Goal: Task Accomplishment & Management: Use online tool/utility

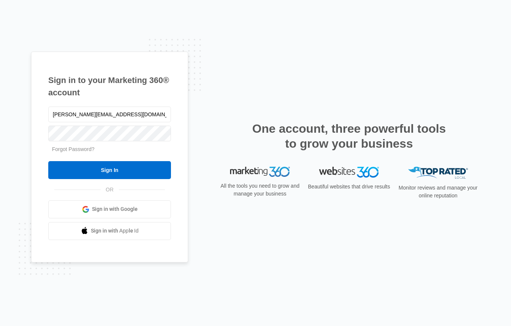
type input "greg@lookoutblinds.com"
click at [110, 179] on input "Sign In" at bounding box center [109, 170] width 123 height 18
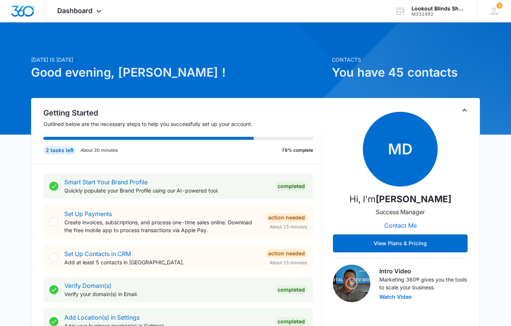
click at [96, 6] on div "Dashboard Apps Reputation Forms CRM Email Social POS Content Ads Intelligence F…" at bounding box center [80, 11] width 68 height 22
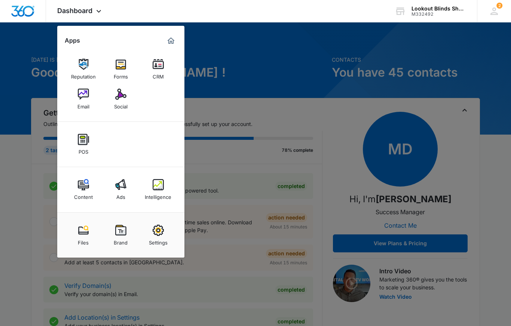
click at [267, 64] on div at bounding box center [255, 163] width 511 height 326
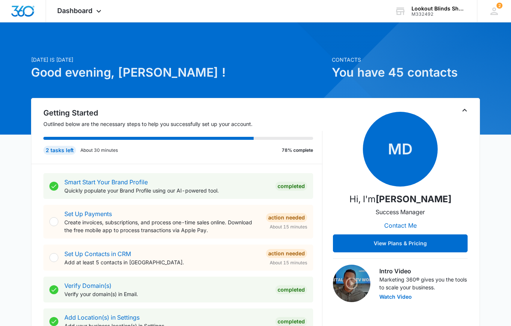
click at [495, 13] on div "2" at bounding box center [494, 11] width 11 height 11
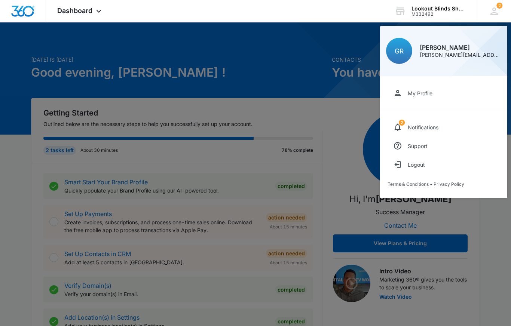
click at [439, 14] on div "M332492" at bounding box center [438, 14] width 55 height 5
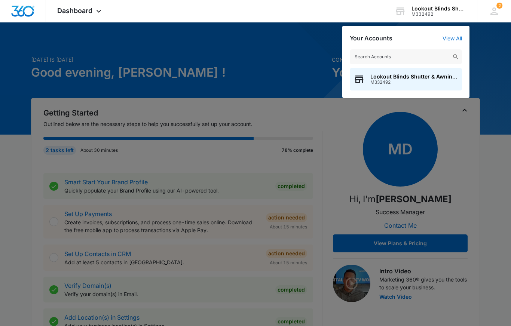
click at [493, 72] on div at bounding box center [255, 163] width 511 height 326
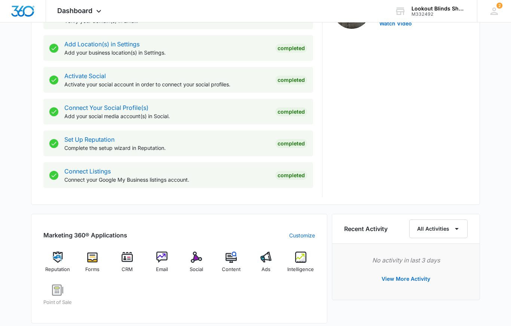
scroll to position [275, 0]
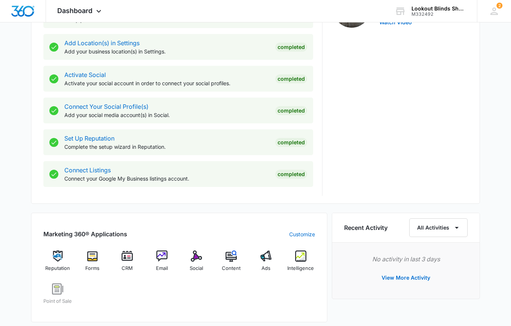
click at [300, 257] on img at bounding box center [300, 256] width 11 height 11
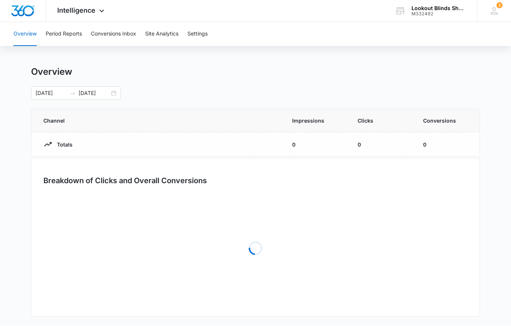
scroll to position [5, 0]
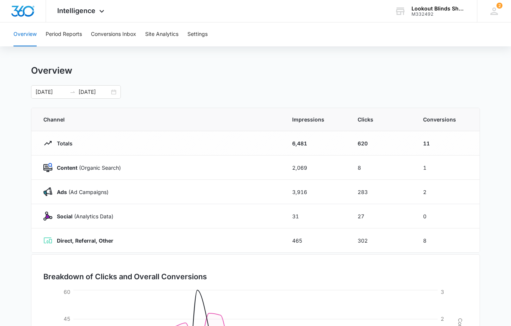
click at [111, 35] on button "Conversions Inbox" at bounding box center [113, 34] width 45 height 24
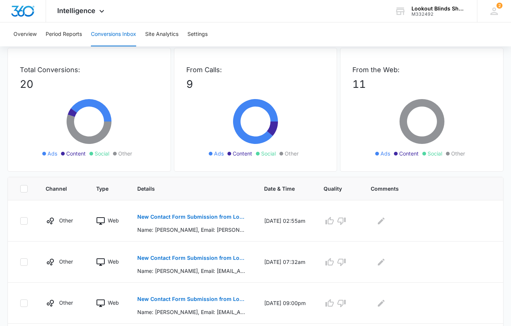
scroll to position [37, 0]
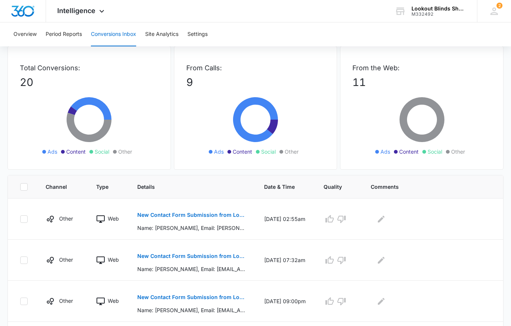
click at [200, 223] on button "New Contact Form Submission from Lookout Blinds" at bounding box center [191, 215] width 109 height 18
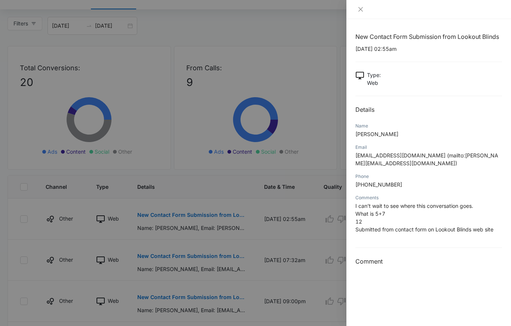
click at [208, 269] on div at bounding box center [255, 163] width 511 height 326
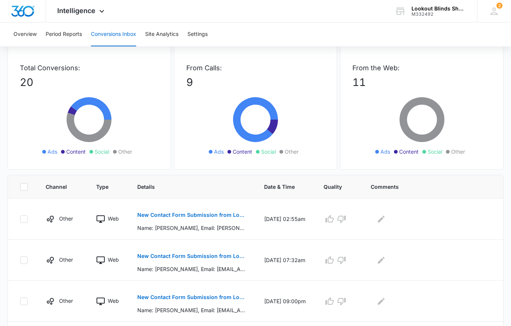
click at [198, 264] on button "New Contact Form Submission from Lookout Blinds" at bounding box center [191, 256] width 109 height 18
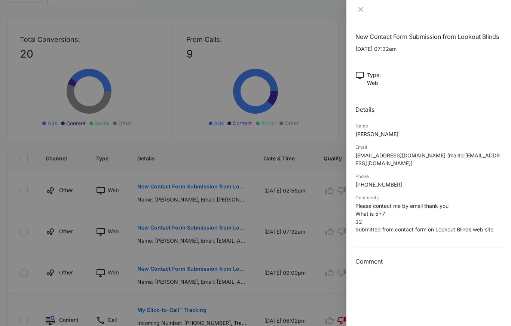
scroll to position [67, 0]
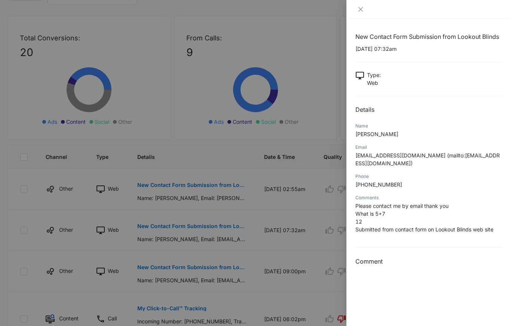
click at [428, 306] on div "New Contact Form Submission from Lookout Blinds [DATE] 07:32am Type : Web Detai…" at bounding box center [428, 172] width 165 height 307
click at [364, 7] on button "Close" at bounding box center [360, 9] width 10 height 7
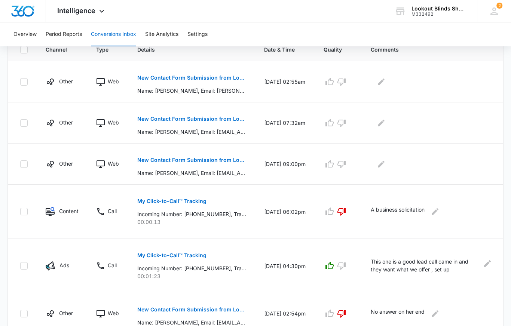
scroll to position [175, 0]
